Goal: Complete application form

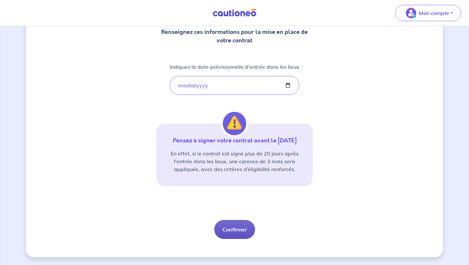
click at [231, 228] on button "Confirmer" at bounding box center [234, 229] width 41 height 19
select select "FR"
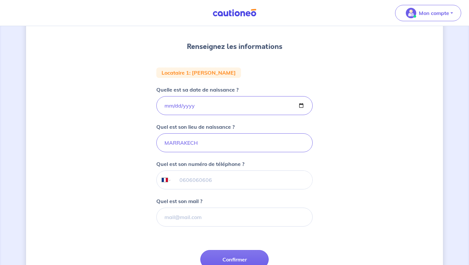
scroll to position [79, 0]
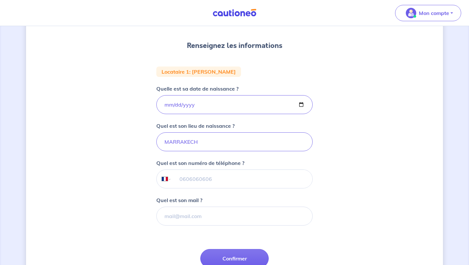
click at [179, 182] on input "tel" at bounding box center [242, 179] width 141 height 18
type input "07 86 09 96 52"
click at [172, 214] on input "Quel est son mail ?" at bounding box center [234, 215] width 156 height 19
paste input "[EMAIL_ADDRESS][DOMAIN_NAME]>"
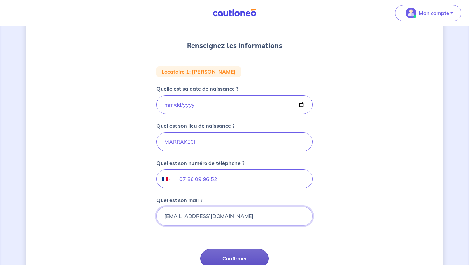
type input "[EMAIL_ADDRESS][DOMAIN_NAME]"
click at [228, 252] on button "Confirmer" at bounding box center [234, 258] width 68 height 19
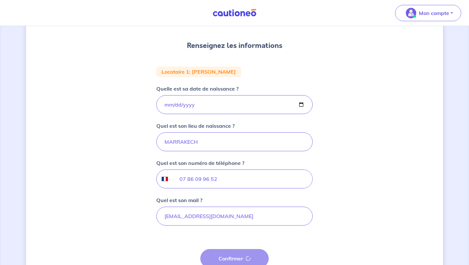
select select "FR"
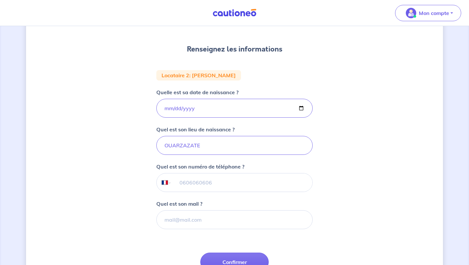
scroll to position [77, 0]
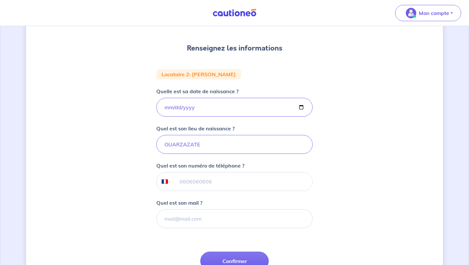
click at [217, 183] on input "tel" at bounding box center [242, 181] width 141 height 18
click at [199, 217] on input "Quel est son mail ?" at bounding box center [234, 218] width 156 height 19
click at [165, 231] on form "Locataire 2 : [PERSON_NAME] Quelle est sa date de naissance ? [DEMOGRAPHIC_DATA…" at bounding box center [234, 184] width 156 height 230
click at [226, 256] on button "Confirmer" at bounding box center [234, 260] width 68 height 19
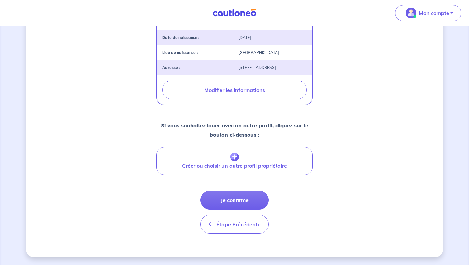
scroll to position [210, 0]
click at [242, 202] on button "Je confirme" at bounding box center [234, 199] width 68 height 19
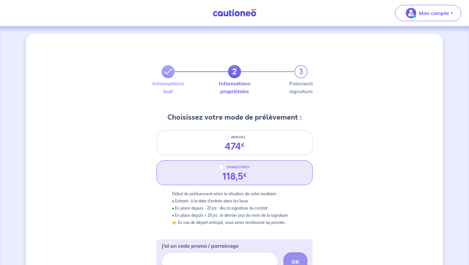
click at [247, 183] on div "TRIMESTRIEL 118,5 €" at bounding box center [234, 172] width 156 height 25
radio input "true"
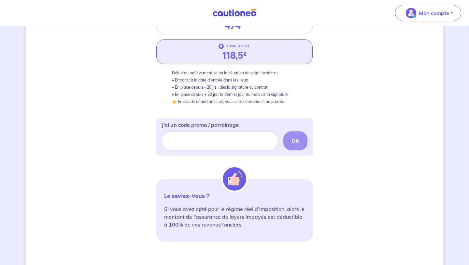
scroll to position [200, 0]
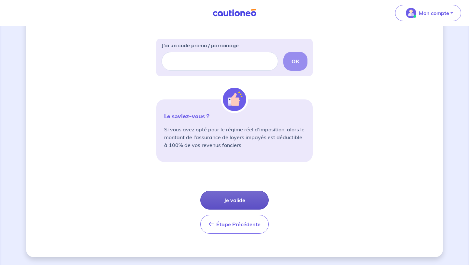
click at [234, 197] on button "Je valide" at bounding box center [234, 199] width 68 height 19
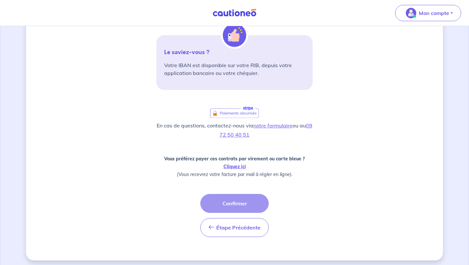
scroll to position [150, 0]
